Goal: Information Seeking & Learning: Learn about a topic

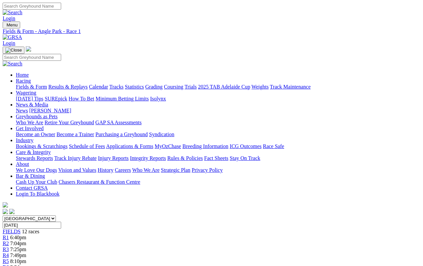
click at [20, 228] on span "FIELDS" at bounding box center [12, 231] width 18 height 6
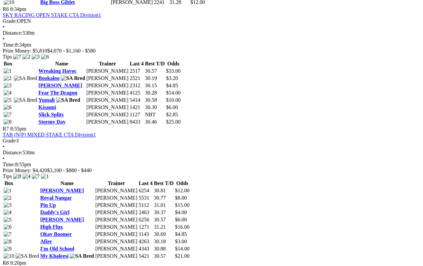
scroll to position [896, 0]
